Goal: Use online tool/utility: Utilize a website feature to perform a specific function

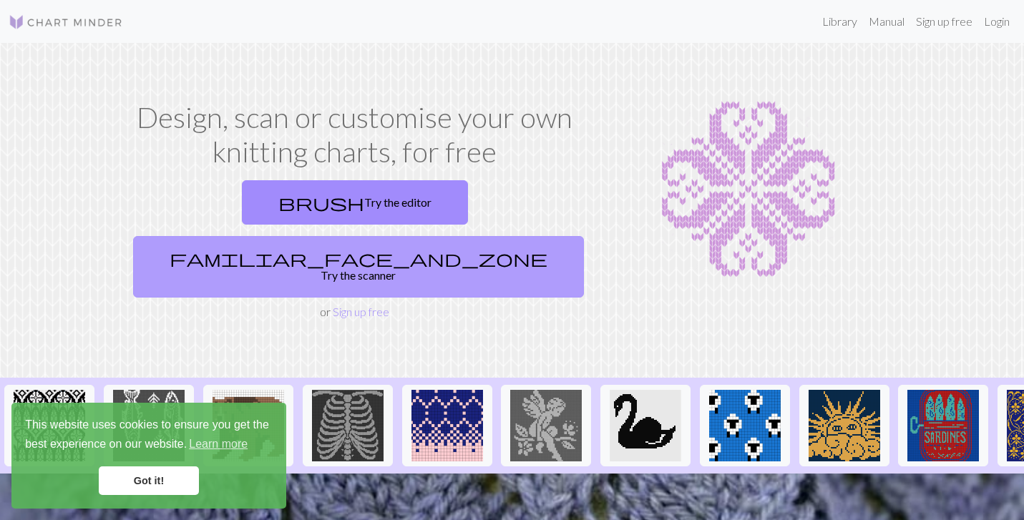
click at [444, 236] on link "familiar_face_and_zone Try the scanner" at bounding box center [358, 267] width 451 height 62
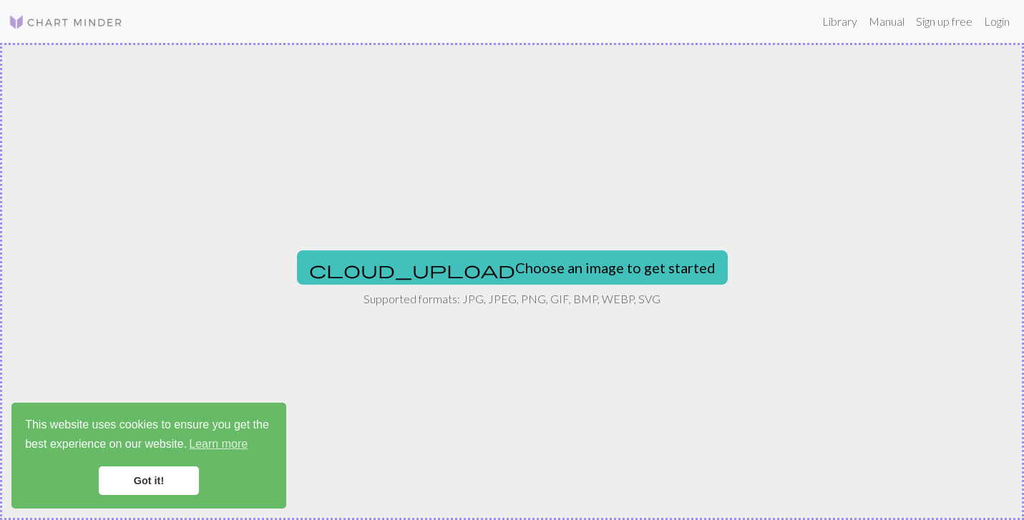
click at [172, 480] on link "Got it!" at bounding box center [149, 481] width 100 height 29
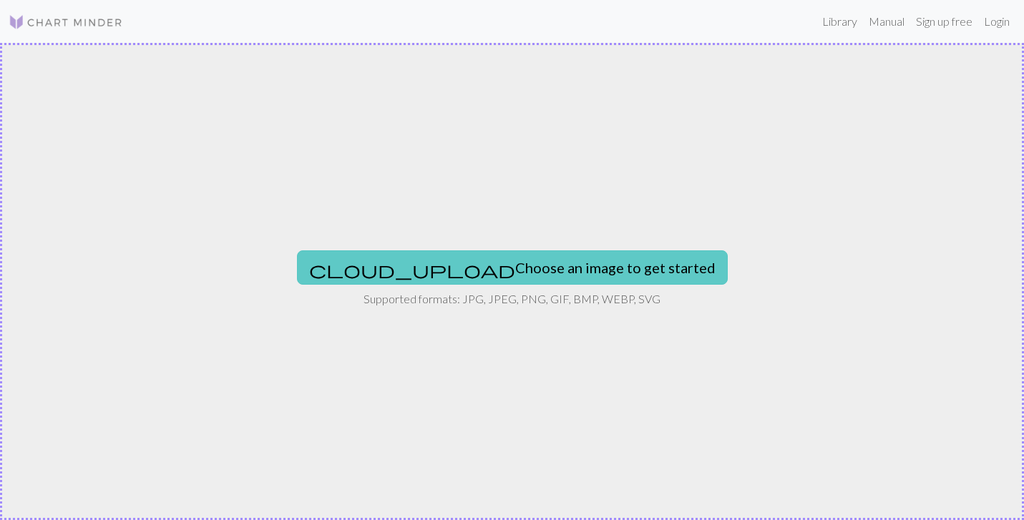
click at [453, 265] on button "cloud_upload Choose an image to get started" at bounding box center [512, 267] width 431 height 34
click at [496, 274] on button "cloud_upload Choose an image to get started" at bounding box center [512, 267] width 431 height 34
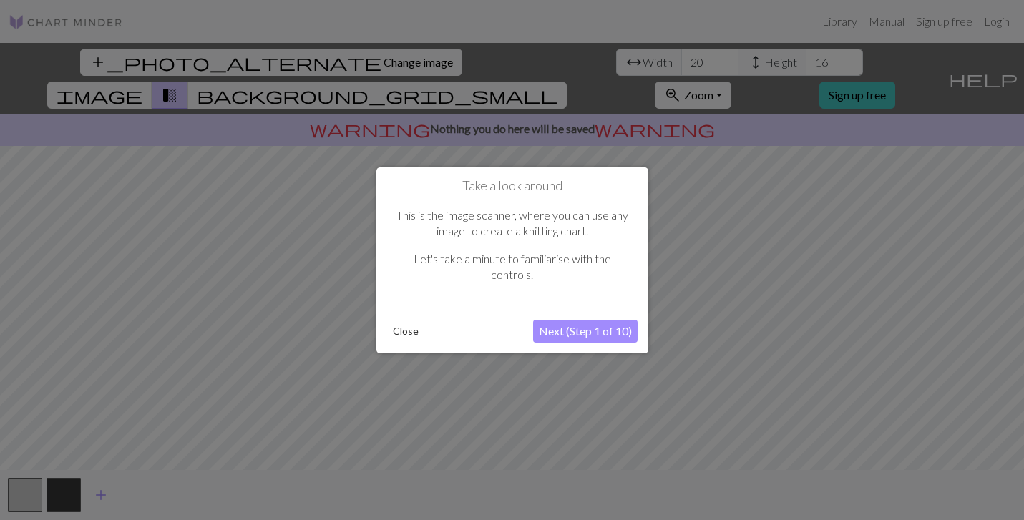
click at [412, 333] on button "Close" at bounding box center [405, 331] width 37 height 21
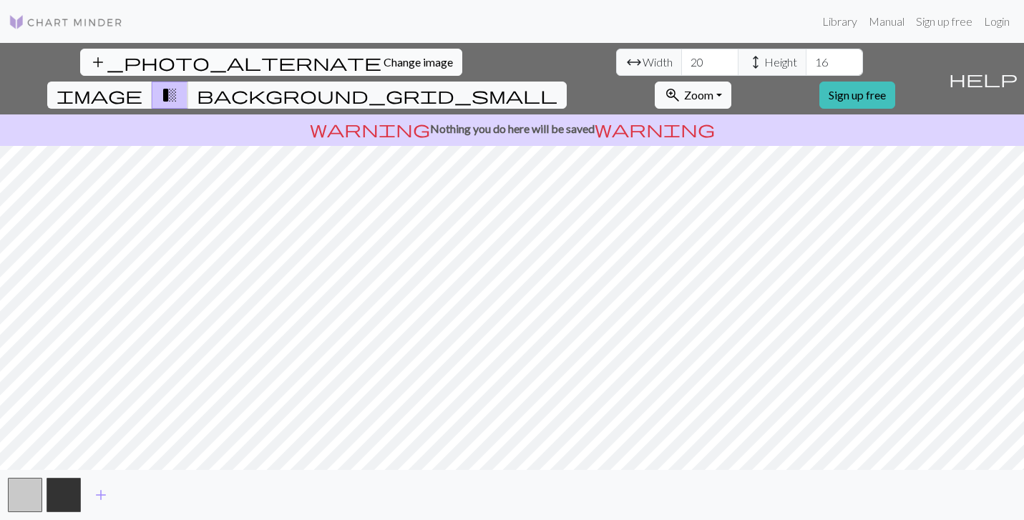
click at [384, 59] on span "Change image" at bounding box center [418, 62] width 69 height 14
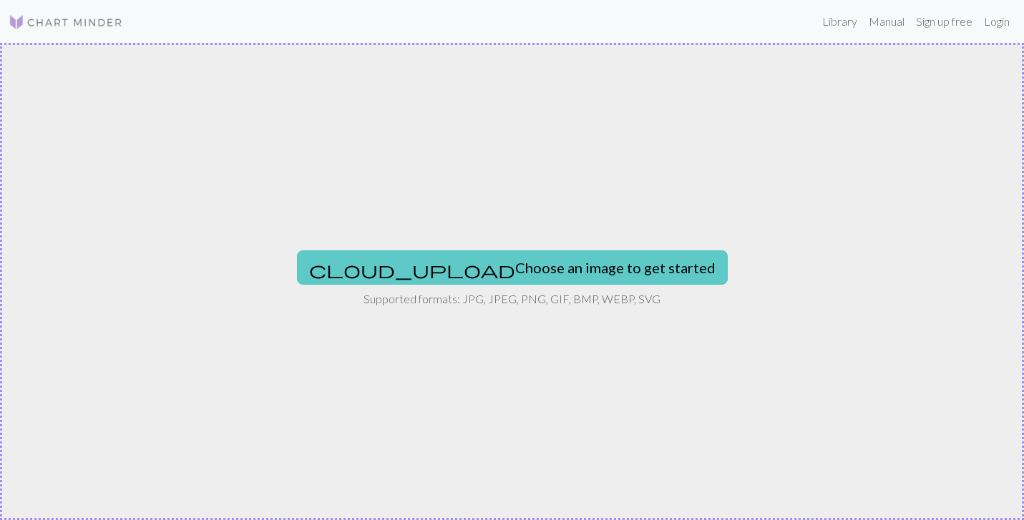
click at [495, 259] on button "cloud_upload Choose an image to get started" at bounding box center [512, 267] width 431 height 34
type input "C:\fakepath\Screenshot [DATE] 8.26.59 PM.png"
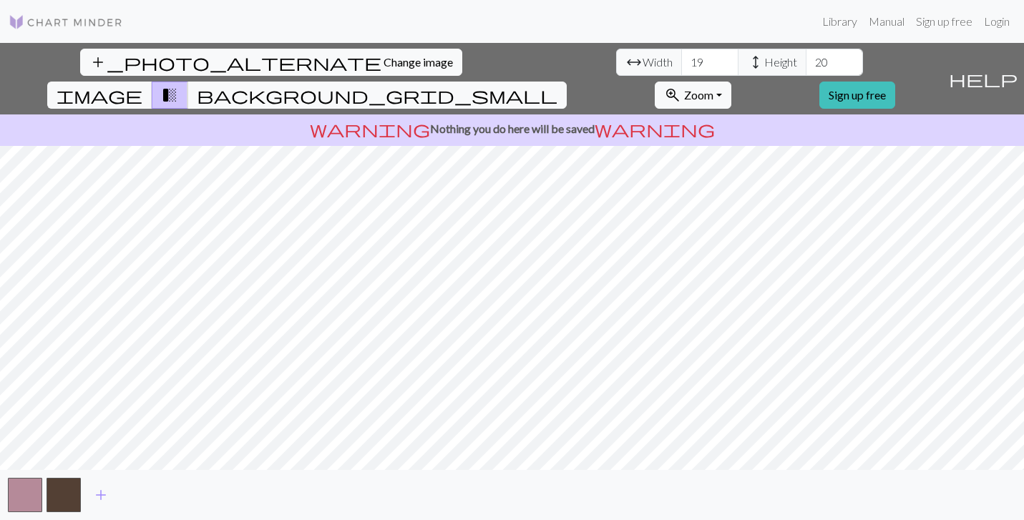
click at [690, 470] on div "add_photo_alternate Change image arrow_range Width 19 height Height 20 image tr…" at bounding box center [512, 281] width 1024 height 477
click at [26, 488] on button "button" at bounding box center [25, 495] width 34 height 34
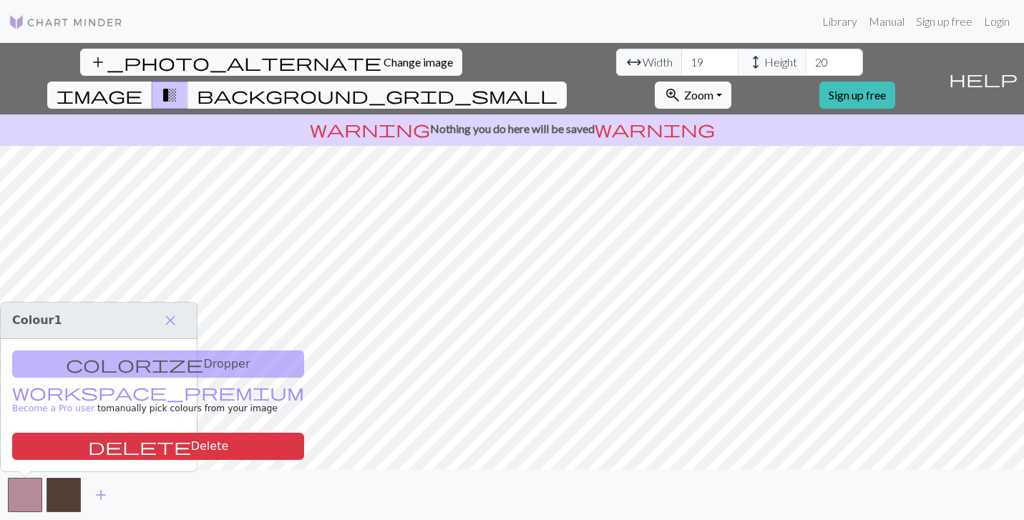
click at [118, 365] on div "colorize Dropper workspace_premium Become a Pro user to manually pick colours f…" at bounding box center [99, 405] width 196 height 132
click at [172, 316] on span "close" at bounding box center [170, 321] width 17 height 20
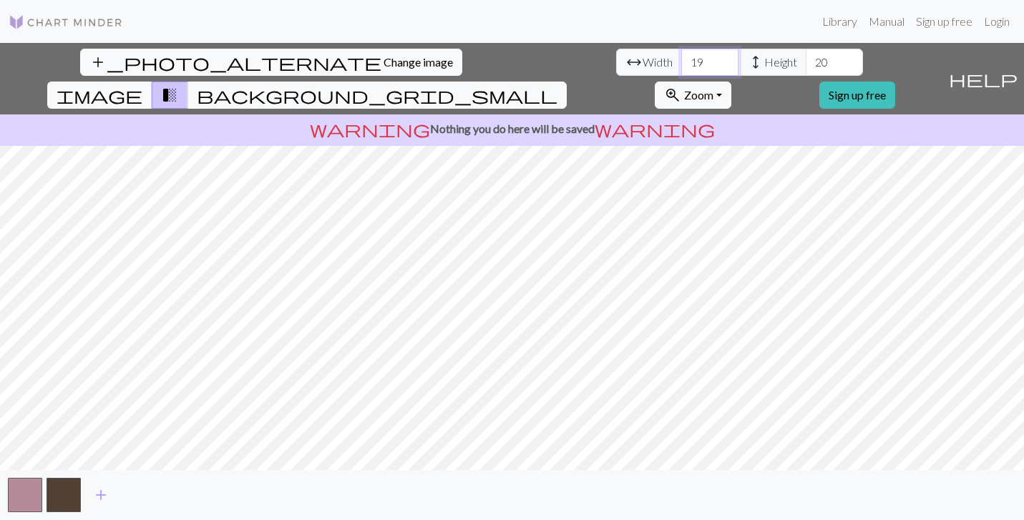
drag, startPoint x: 316, startPoint y: 62, endPoint x: 283, endPoint y: 62, distance: 33.6
click at [616, 62] on div "arrow_range Width 19 height Height 20" at bounding box center [739, 62] width 247 height 27
type input "100"
click at [806, 63] on input "20" at bounding box center [834, 62] width 57 height 27
type input "2"
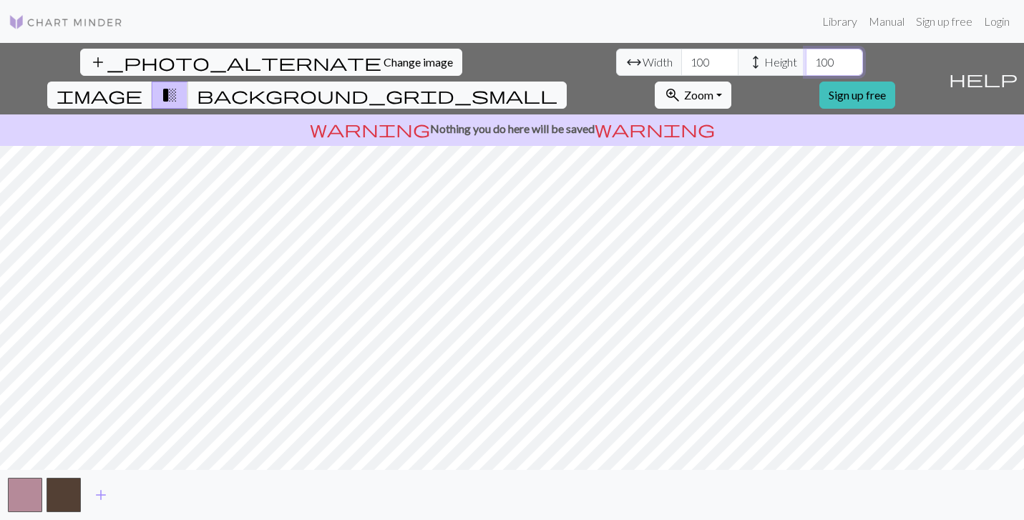
type input "100"
click at [101, 492] on span "add" at bounding box center [100, 495] width 17 height 20
click at [138, 497] on span "add" at bounding box center [139, 495] width 17 height 20
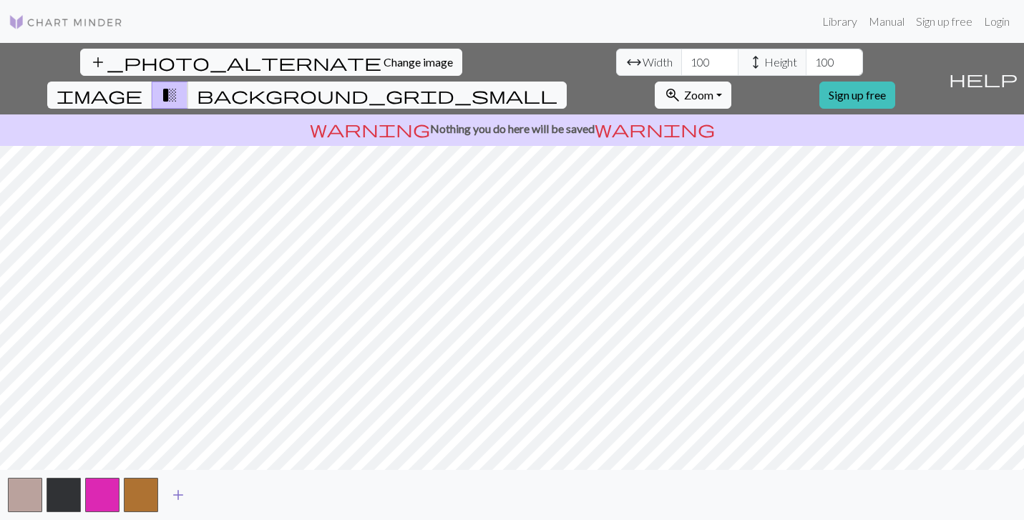
click at [175, 494] on span "add" at bounding box center [178, 495] width 17 height 20
click at [215, 492] on span "add" at bounding box center [216, 495] width 17 height 20
click at [384, 59] on span "Change image" at bounding box center [418, 62] width 69 height 14
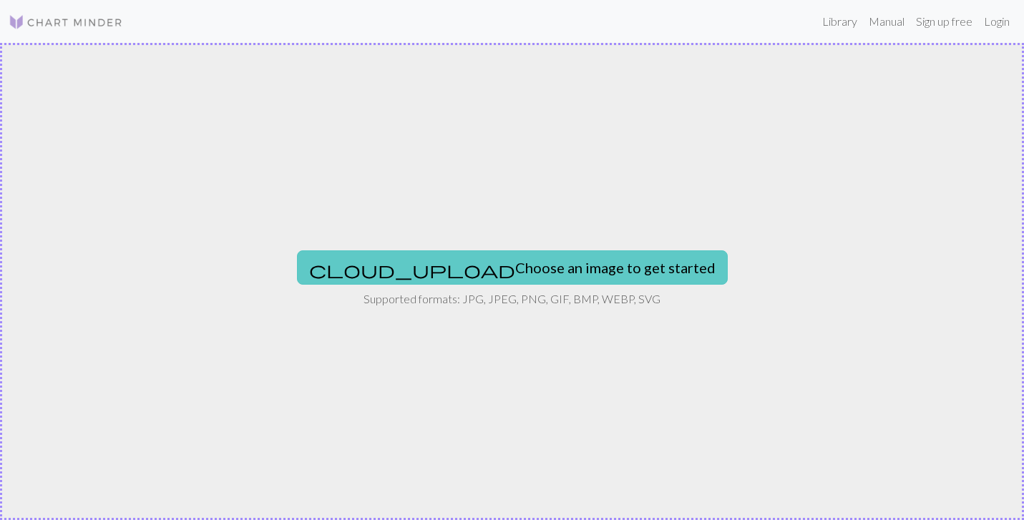
click at [512, 269] on button "cloud_upload Choose an image to get started" at bounding box center [512, 267] width 431 height 34
click at [541, 271] on button "cloud_upload Choose an image to get started" at bounding box center [512, 267] width 431 height 34
type input "C:\fakepath\saintgeorge.webp"
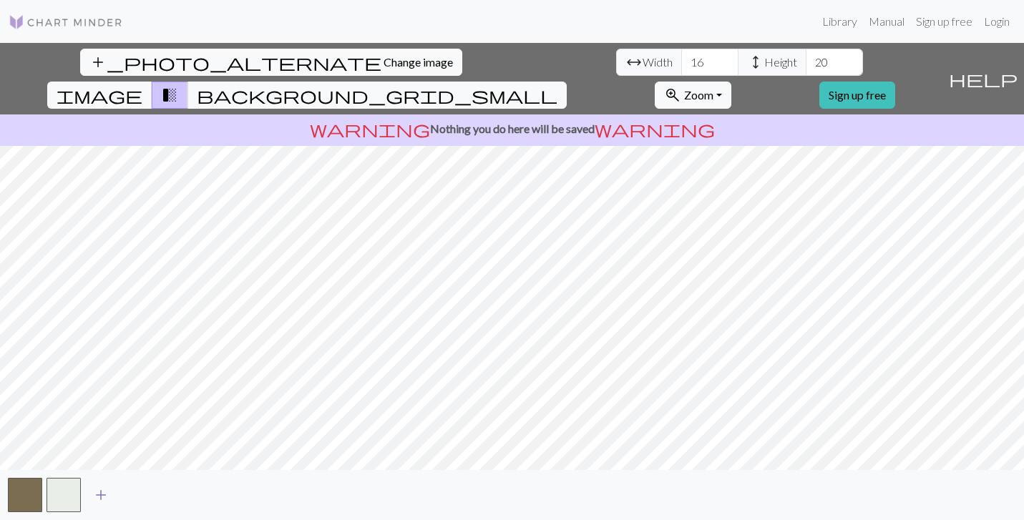
click at [102, 494] on span "add" at bounding box center [100, 495] width 17 height 20
click at [681, 58] on input "17" at bounding box center [709, 62] width 57 height 27
click at [681, 58] on input "18" at bounding box center [709, 62] width 57 height 27
click at [681, 58] on input "19" at bounding box center [709, 62] width 57 height 27
click at [681, 58] on input "20" at bounding box center [709, 62] width 57 height 27
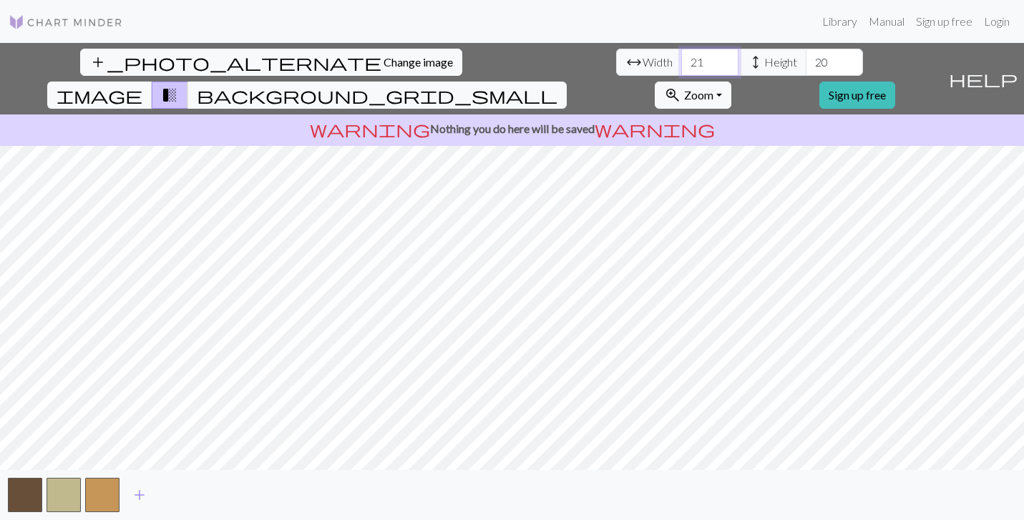
type input "21"
click at [681, 58] on input "21" at bounding box center [709, 62] width 57 height 27
click at [806, 58] on input "21" at bounding box center [834, 62] width 57 height 27
click at [806, 58] on input "22" at bounding box center [834, 62] width 57 height 27
click at [806, 58] on input "23" at bounding box center [834, 62] width 57 height 27
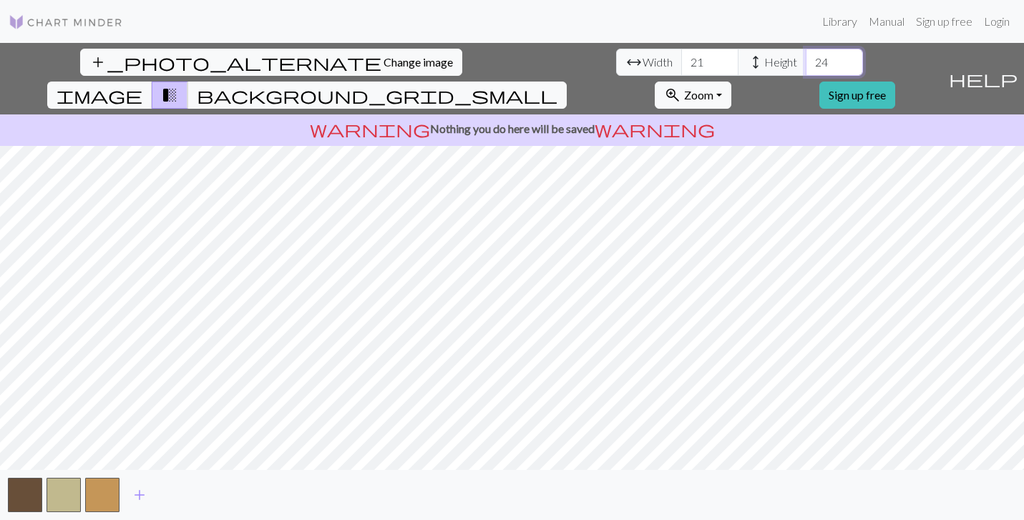
click at [806, 58] on input "24" at bounding box center [834, 62] width 57 height 27
click at [806, 58] on input "25" at bounding box center [834, 62] width 57 height 27
click at [806, 58] on input "26" at bounding box center [834, 62] width 57 height 27
click at [806, 58] on input "27" at bounding box center [834, 62] width 57 height 27
click at [806, 58] on input "28" at bounding box center [834, 62] width 57 height 27
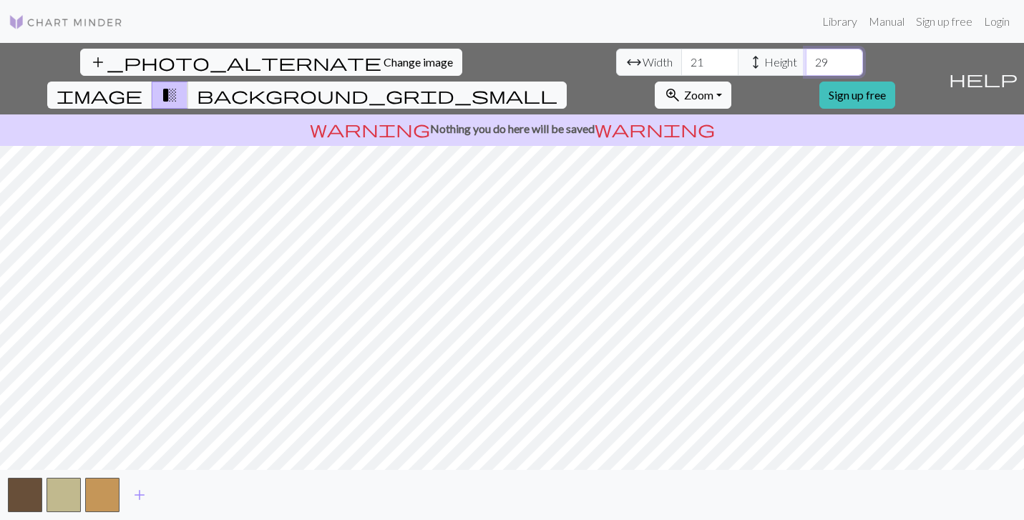
click at [806, 58] on input "29" at bounding box center [834, 62] width 57 height 27
click at [806, 58] on input "30" at bounding box center [834, 62] width 57 height 27
click at [806, 58] on input "31" at bounding box center [834, 62] width 57 height 27
click at [806, 58] on input "32" at bounding box center [834, 62] width 57 height 27
click at [806, 58] on input "33" at bounding box center [834, 62] width 57 height 27
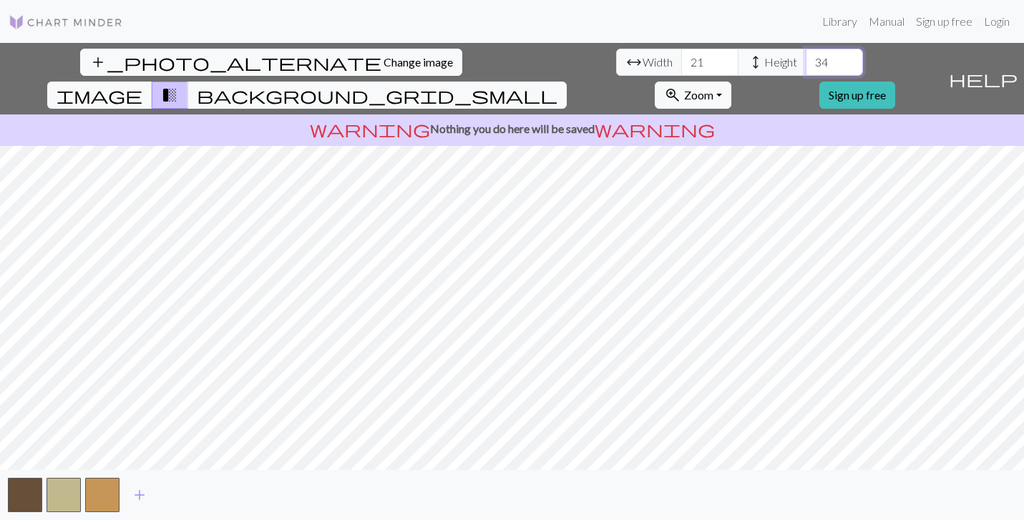
click at [806, 58] on input "34" at bounding box center [834, 62] width 57 height 27
click at [806, 58] on input "35" at bounding box center [834, 62] width 57 height 27
click at [806, 58] on input "36" at bounding box center [834, 62] width 57 height 27
click at [806, 58] on input "37" at bounding box center [834, 62] width 57 height 27
type input "38"
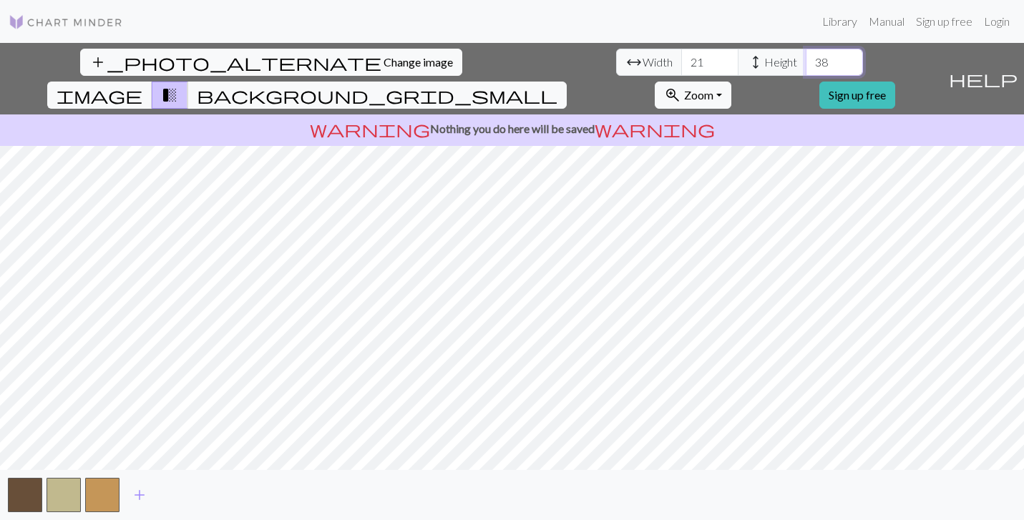
click at [806, 58] on input "38" at bounding box center [834, 62] width 57 height 27
click at [681, 54] on input "22" at bounding box center [709, 62] width 57 height 27
click at [681, 54] on input "23" at bounding box center [709, 62] width 57 height 27
click at [681, 54] on input "24" at bounding box center [709, 62] width 57 height 27
click at [681, 54] on input "25" at bounding box center [709, 62] width 57 height 27
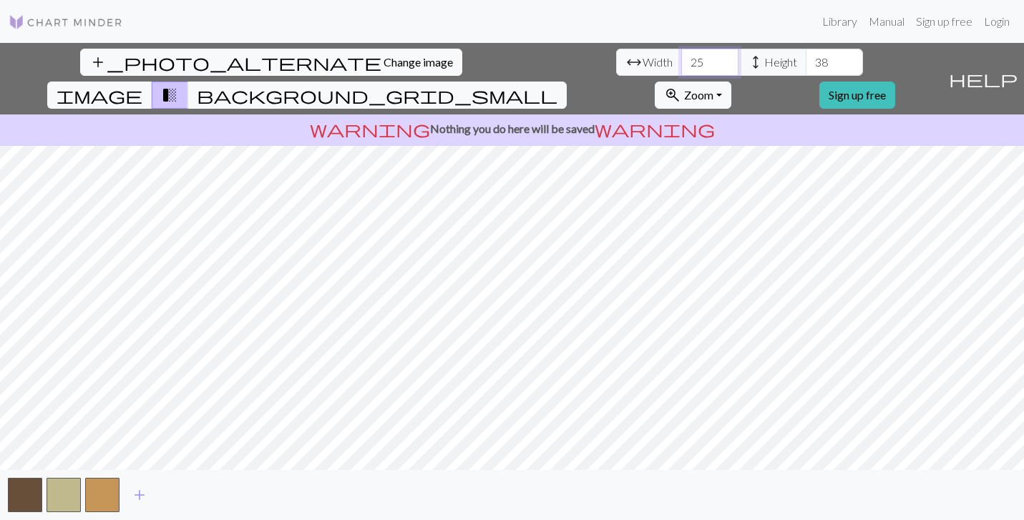
click at [681, 54] on input "26" at bounding box center [709, 62] width 57 height 27
click at [681, 54] on input "27" at bounding box center [709, 62] width 57 height 27
click at [681, 54] on input "28" at bounding box center [709, 62] width 57 height 27
click at [681, 54] on input "29" at bounding box center [709, 62] width 57 height 27
type input "30"
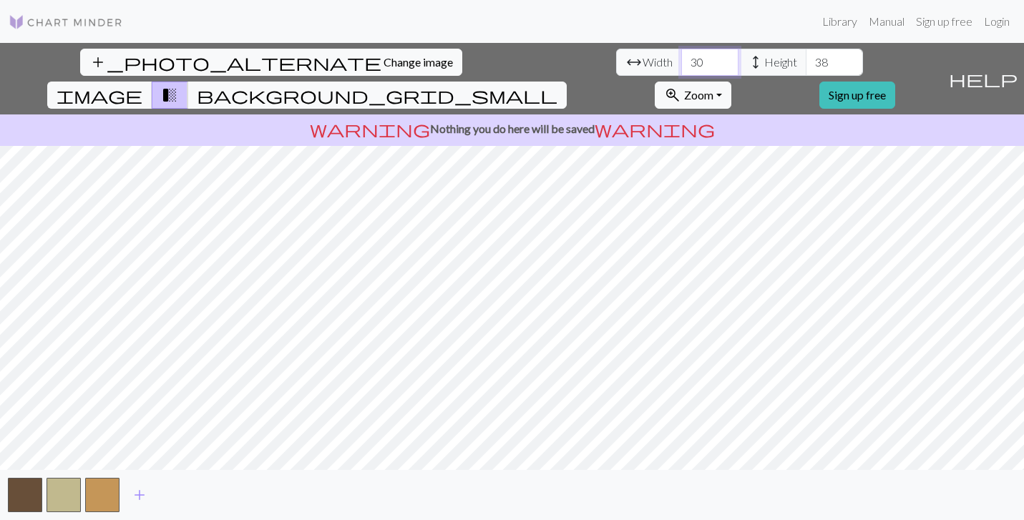
click at [681, 54] on input "30" at bounding box center [709, 62] width 57 height 27
click at [806, 57] on input "39" at bounding box center [834, 62] width 57 height 27
click at [806, 57] on input "40" at bounding box center [834, 62] width 57 height 27
click at [806, 57] on input "41" at bounding box center [834, 62] width 57 height 27
click at [806, 57] on input "42" at bounding box center [834, 62] width 57 height 27
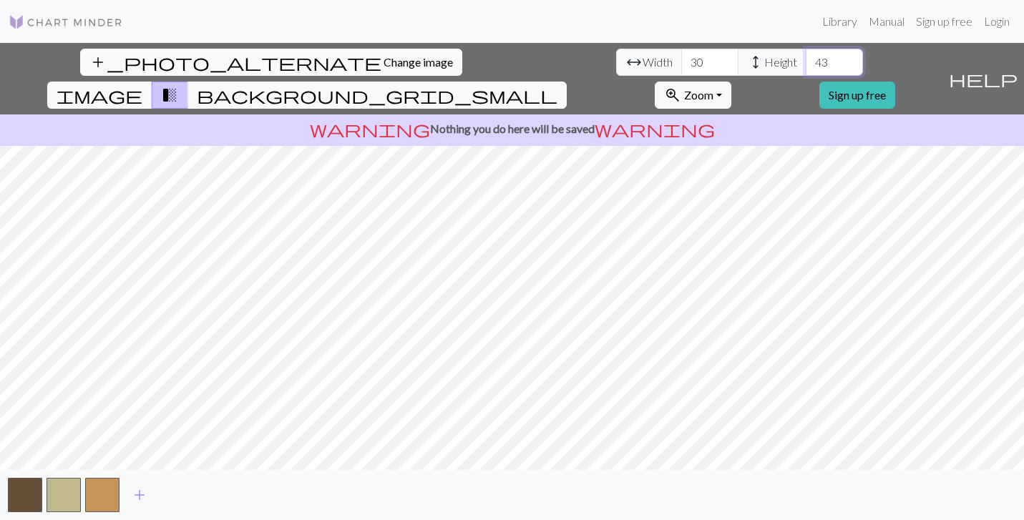
click at [806, 57] on input "43" at bounding box center [834, 62] width 57 height 27
click at [806, 57] on input "44" at bounding box center [834, 62] width 57 height 27
type input "45"
click at [806, 57] on input "45" at bounding box center [834, 62] width 57 height 27
drag, startPoint x: 312, startPoint y: 64, endPoint x: 288, endPoint y: 64, distance: 23.6
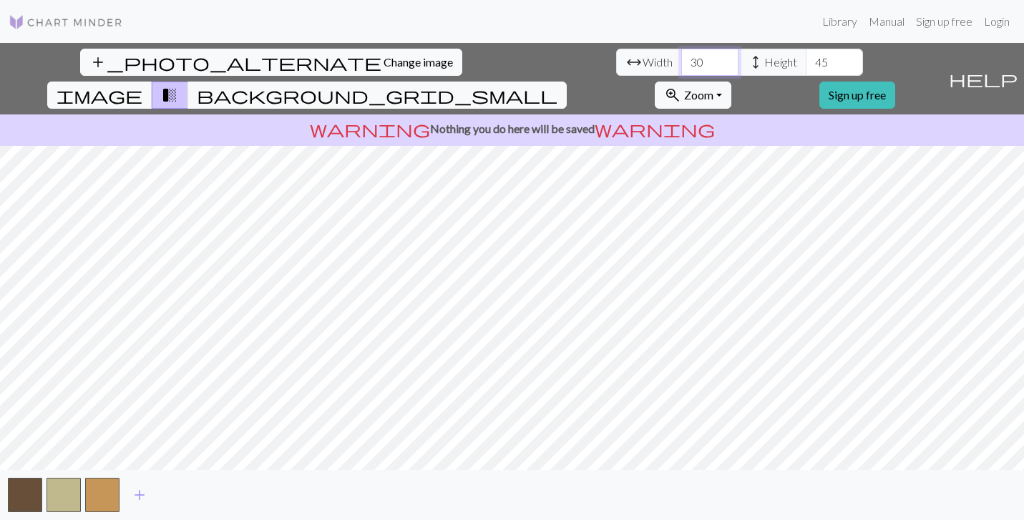
click at [681, 64] on input "30" at bounding box center [709, 62] width 57 height 27
type input "50"
click at [806, 61] on input "45" at bounding box center [834, 62] width 57 height 27
type input "4"
type input "60"
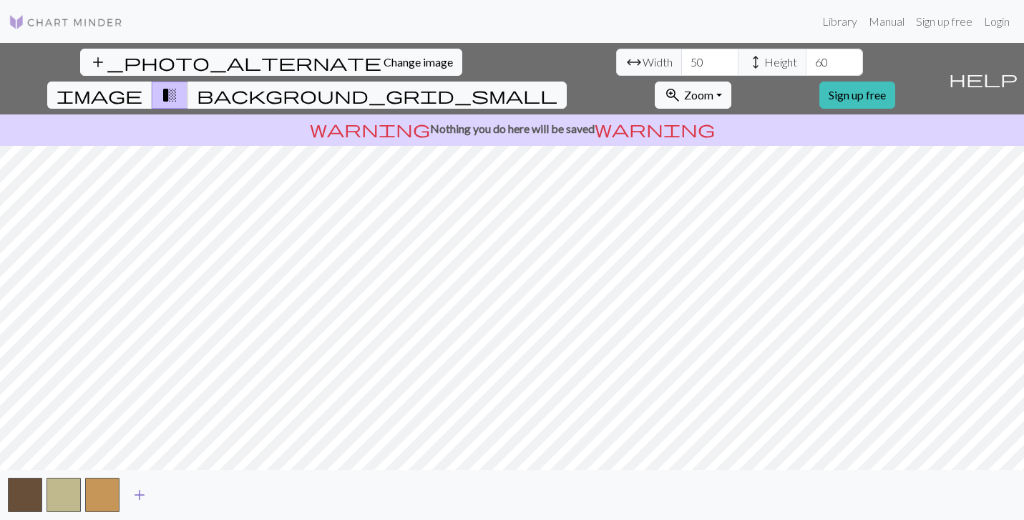
click at [139, 494] on span "add" at bounding box center [139, 495] width 17 height 20
click at [139, 494] on button "button" at bounding box center [141, 495] width 34 height 34
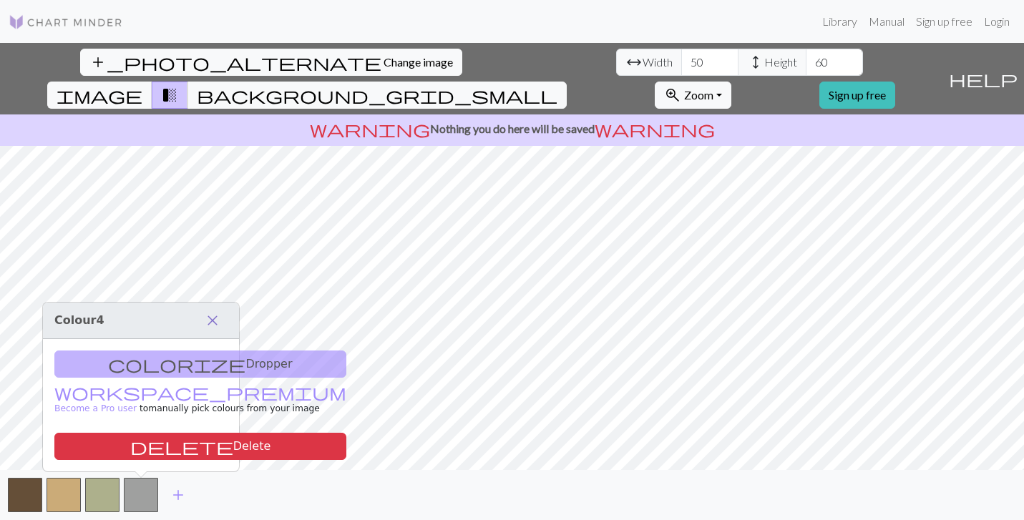
click at [217, 320] on span "close" at bounding box center [212, 321] width 17 height 20
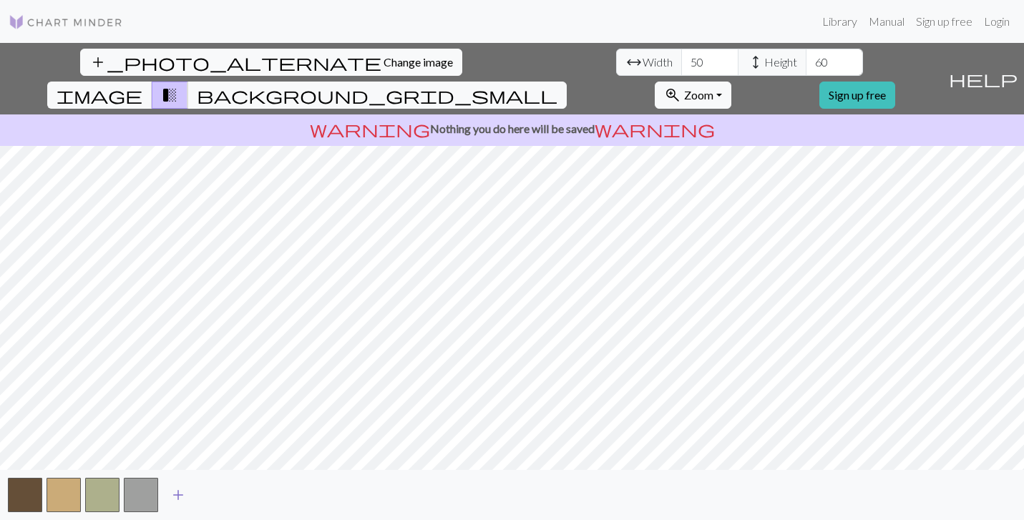
click at [180, 499] on span "add" at bounding box center [178, 495] width 17 height 20
click at [216, 495] on span "add" at bounding box center [216, 495] width 17 height 20
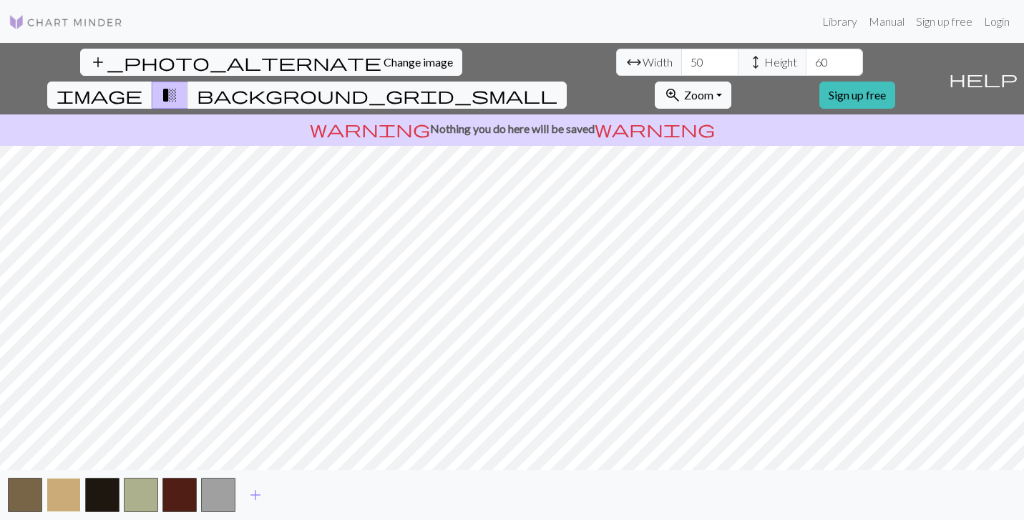
click at [72, 494] on button "button" at bounding box center [64, 495] width 34 height 34
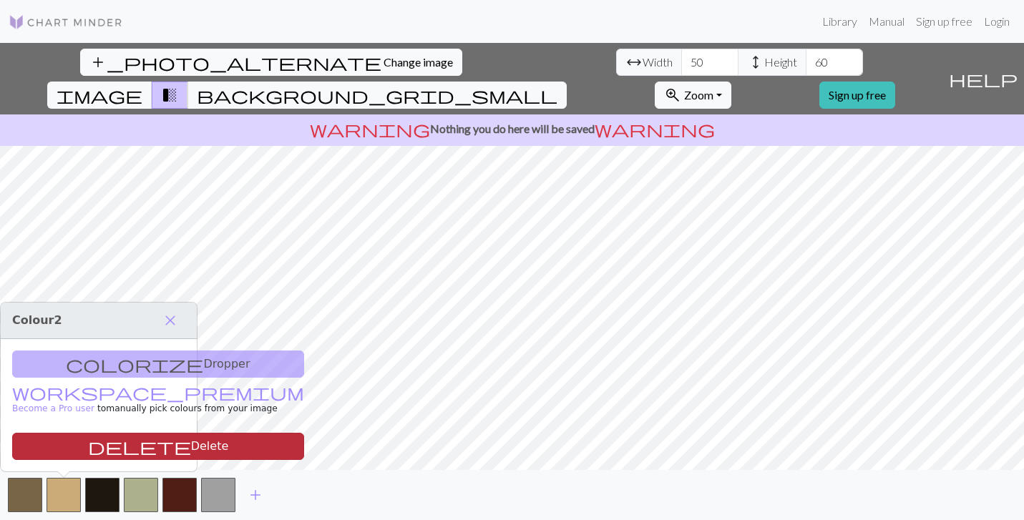
click at [88, 447] on span "delete" at bounding box center [139, 446] width 103 height 20
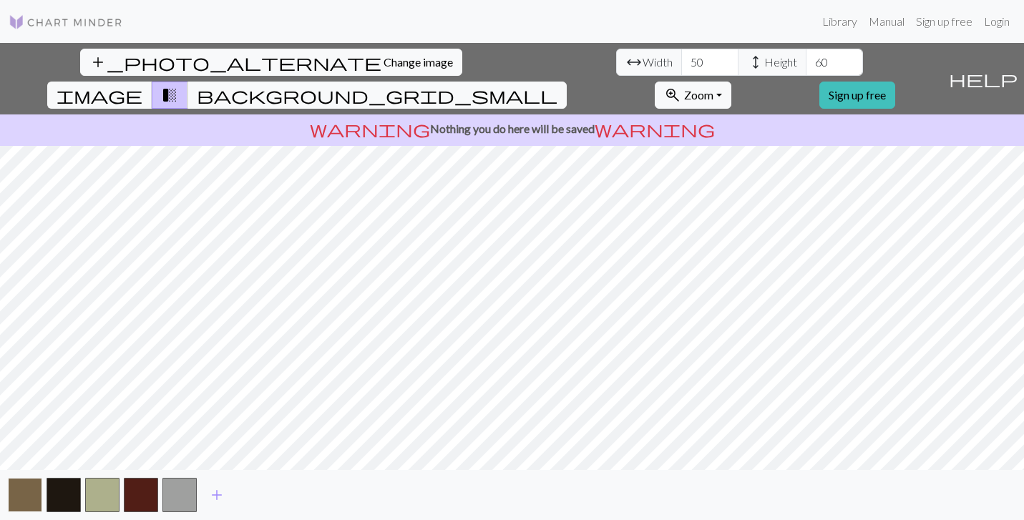
click at [24, 494] on button "button" at bounding box center [25, 495] width 34 height 34
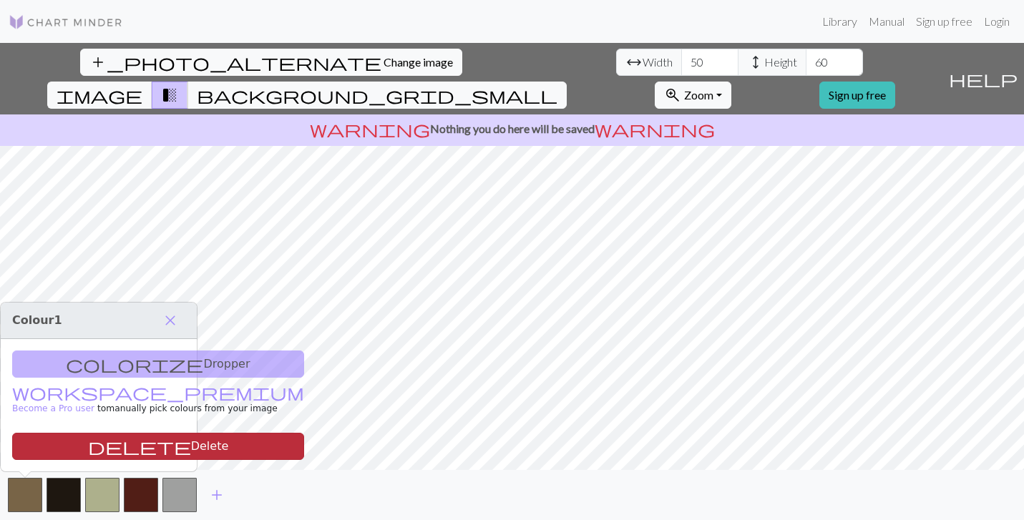
click at [88, 446] on span "delete" at bounding box center [139, 446] width 103 height 20
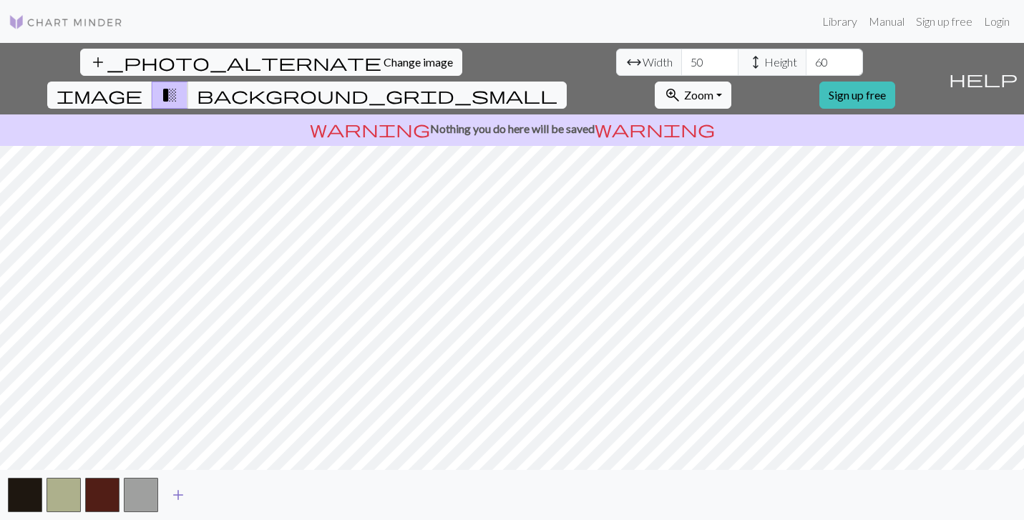
click at [181, 496] on span "add" at bounding box center [178, 495] width 17 height 20
click at [215, 493] on span "add" at bounding box center [216, 495] width 17 height 20
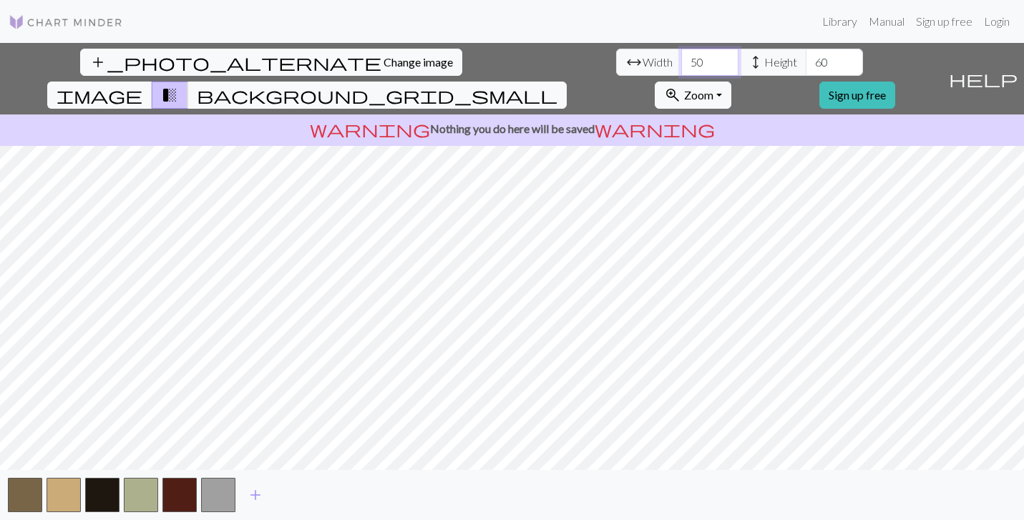
drag, startPoint x: 313, startPoint y: 64, endPoint x: 284, endPoint y: 64, distance: 28.6
click at [616, 64] on div "arrow_range Width 50 height Height 60" at bounding box center [739, 62] width 247 height 27
type input "60"
drag, startPoint x: 439, startPoint y: 62, endPoint x: 384, endPoint y: 62, distance: 55.1
click at [616, 62] on div "arrow_range Width 60 height Height 60" at bounding box center [739, 62] width 247 height 27
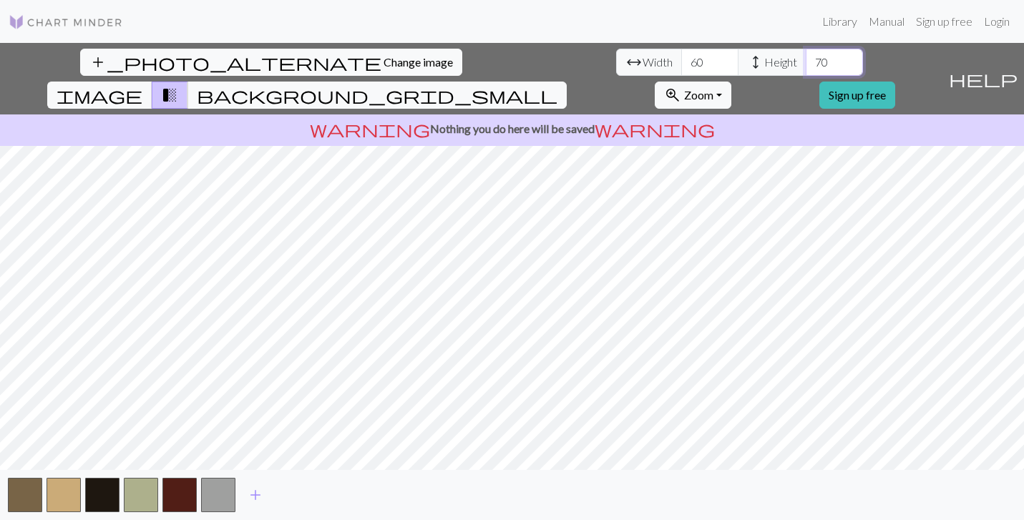
type input "70"
